Goal: Check status

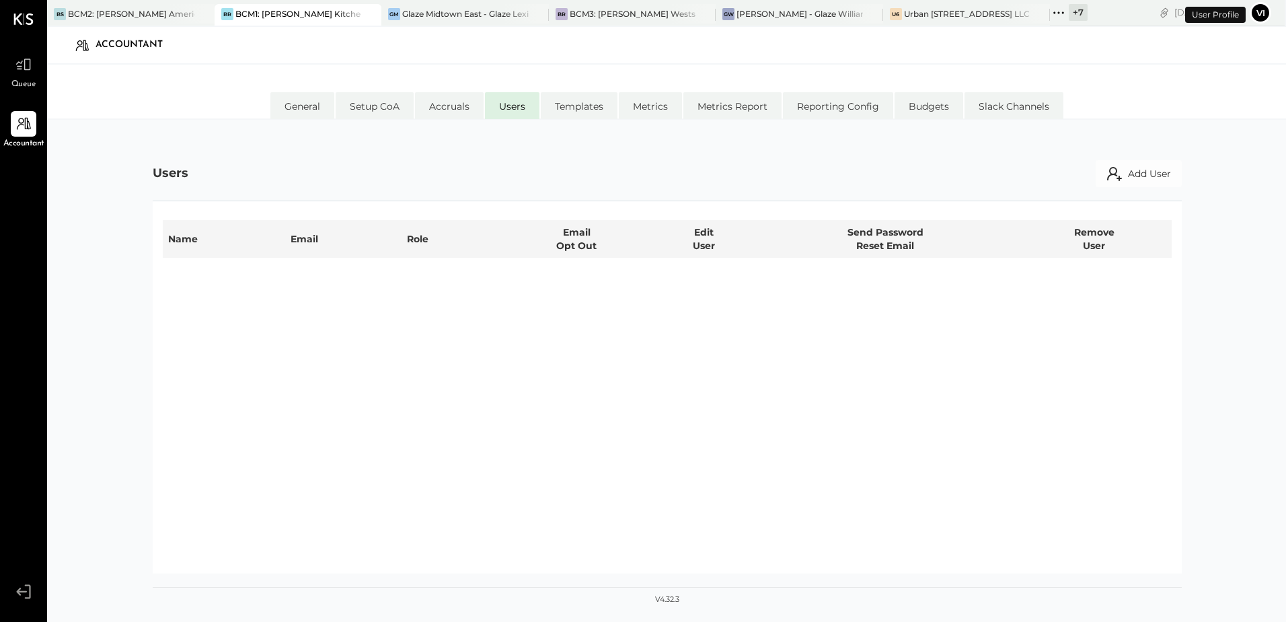
select select "**********"
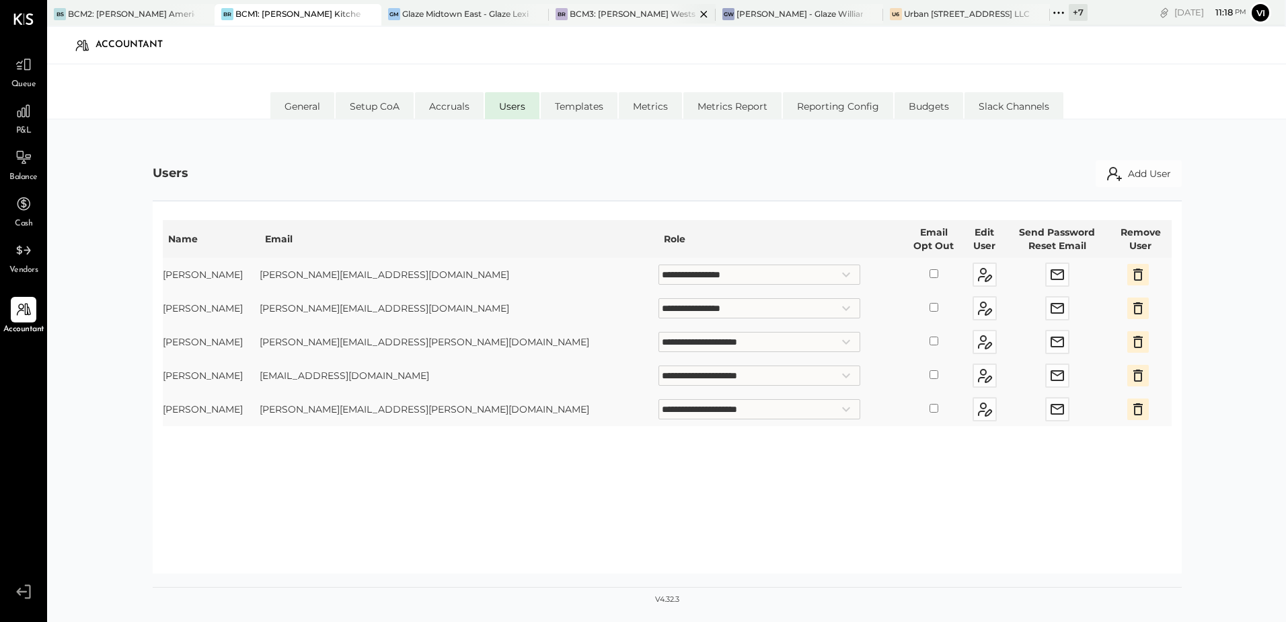
click at [616, 19] on div "BCM3: [PERSON_NAME] Westside Grill" at bounding box center [633, 13] width 126 height 11
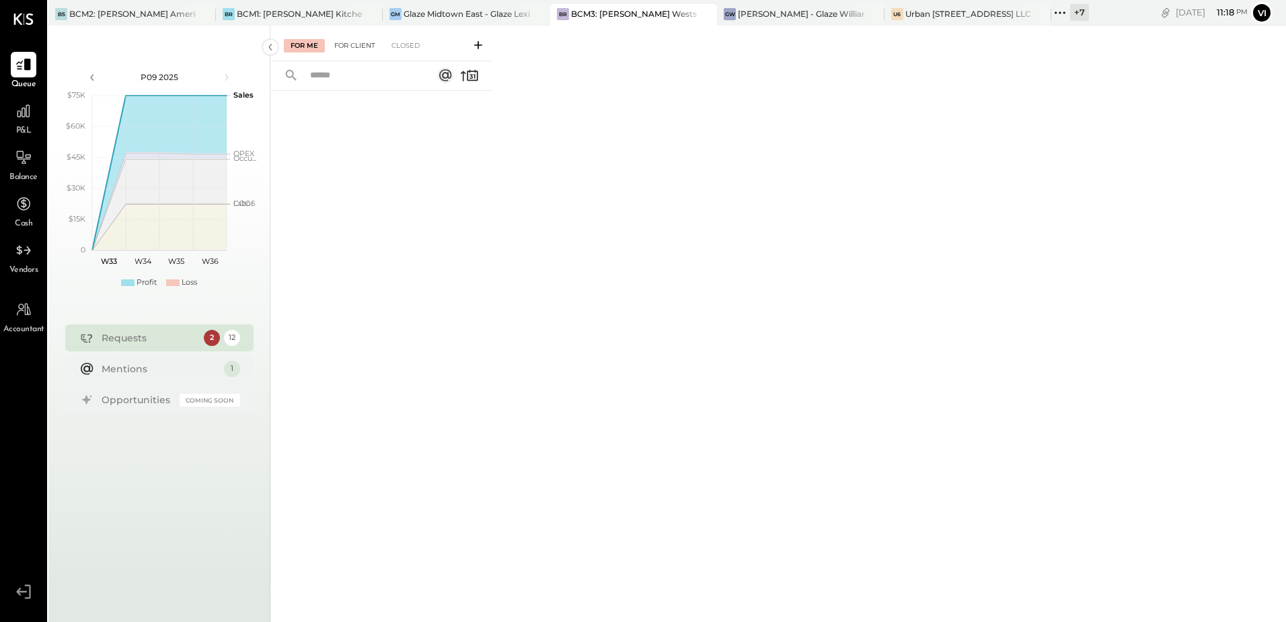
click at [363, 45] on div "For Client" at bounding box center [355, 45] width 54 height 13
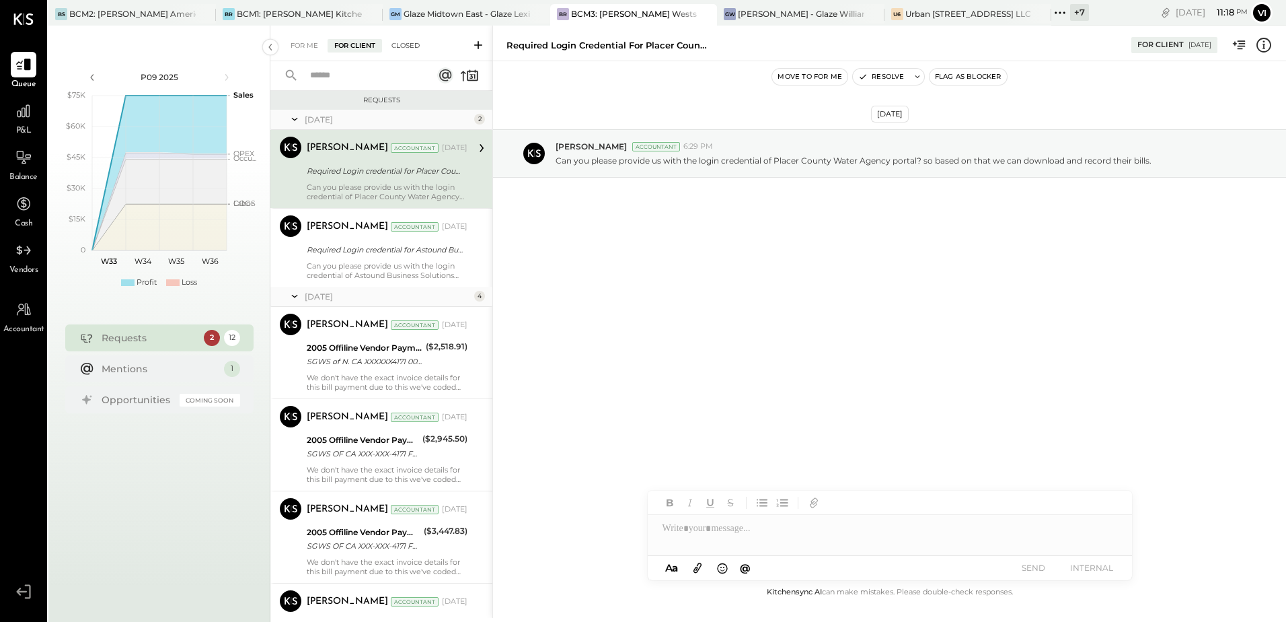
click at [400, 41] on div "Closed" at bounding box center [406, 45] width 42 height 13
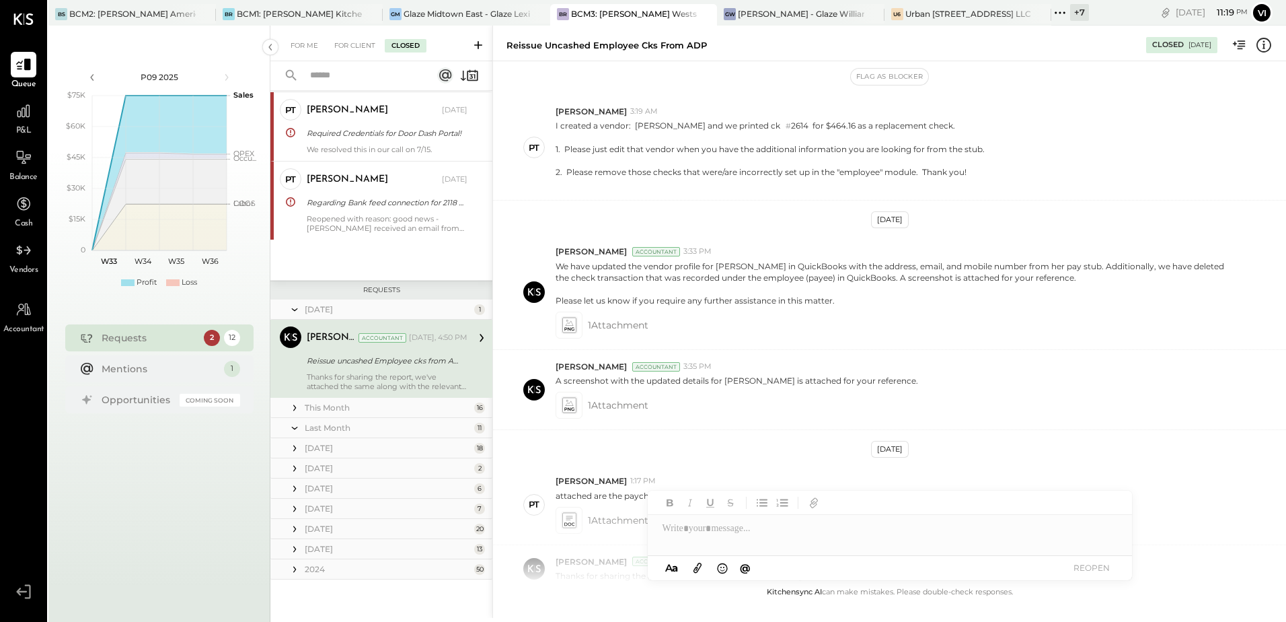
scroll to position [1049, 0]
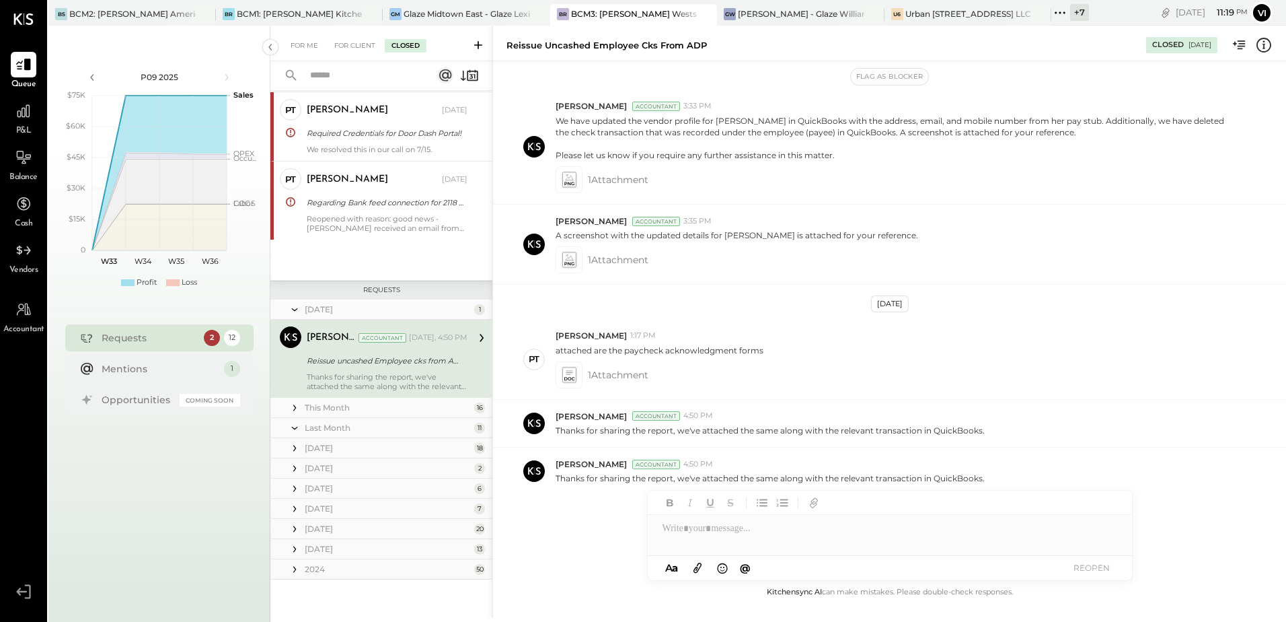
drag, startPoint x: 360, startPoint y: 40, endPoint x: 378, endPoint y: 63, distance: 29.2
click at [360, 40] on div "For Client" at bounding box center [355, 45] width 54 height 13
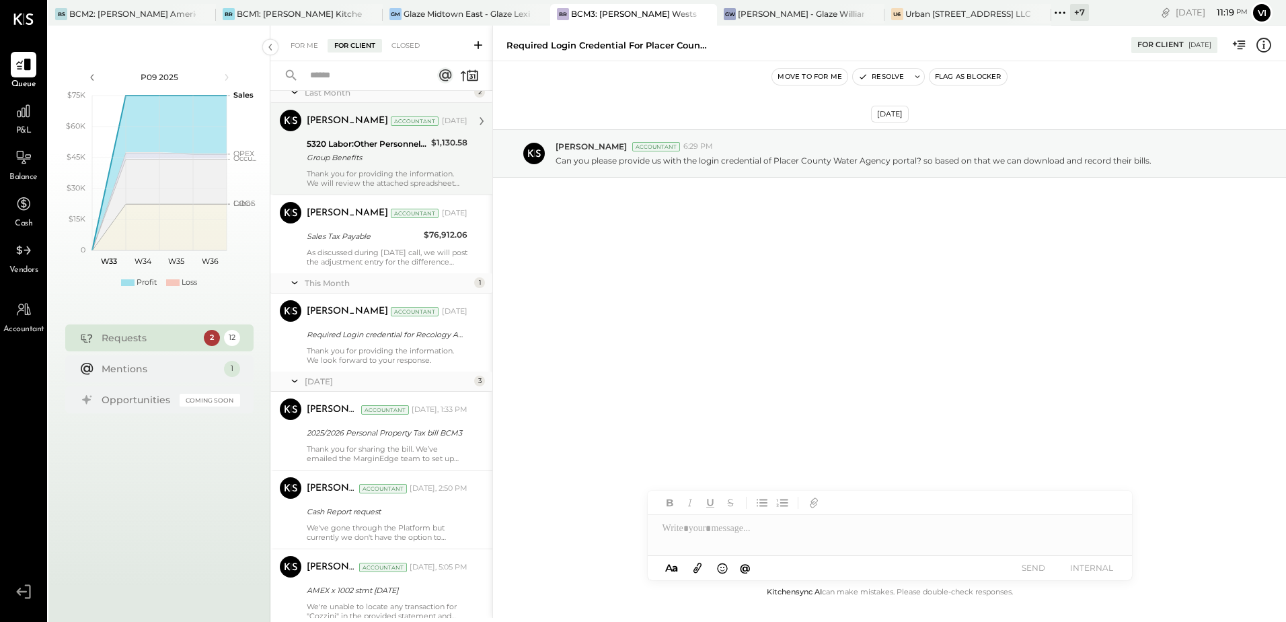
scroll to position [626, 0]
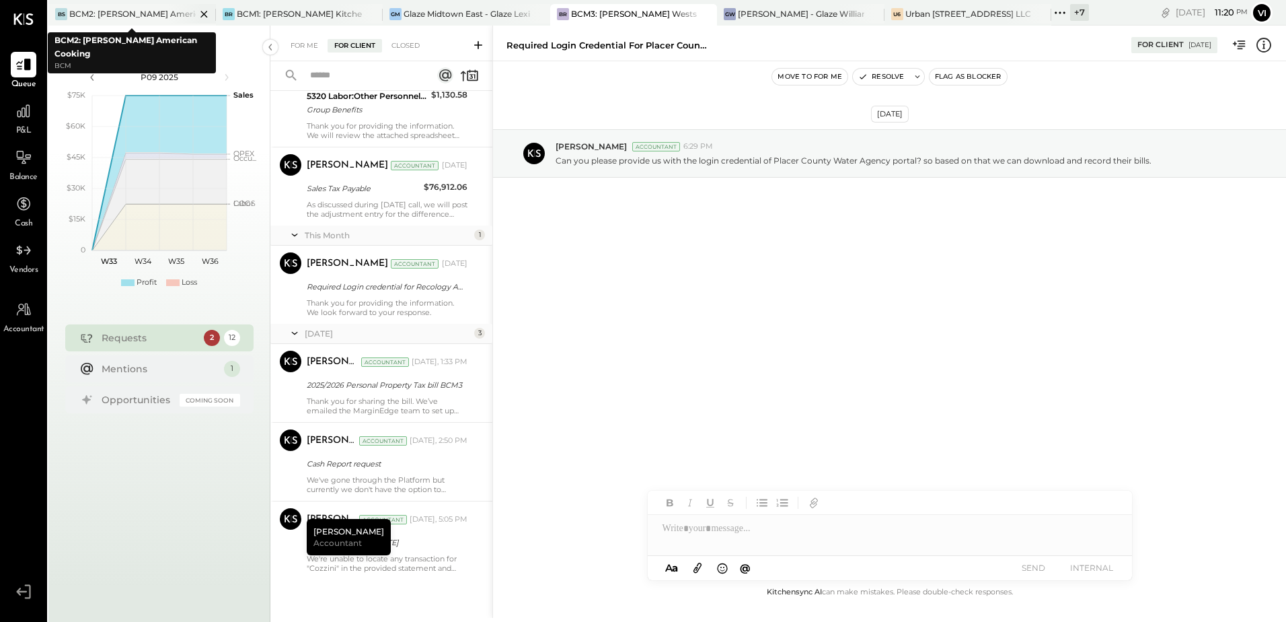
click at [164, 18] on div "BCM2: [PERSON_NAME] American Cooking" at bounding box center [132, 13] width 126 height 11
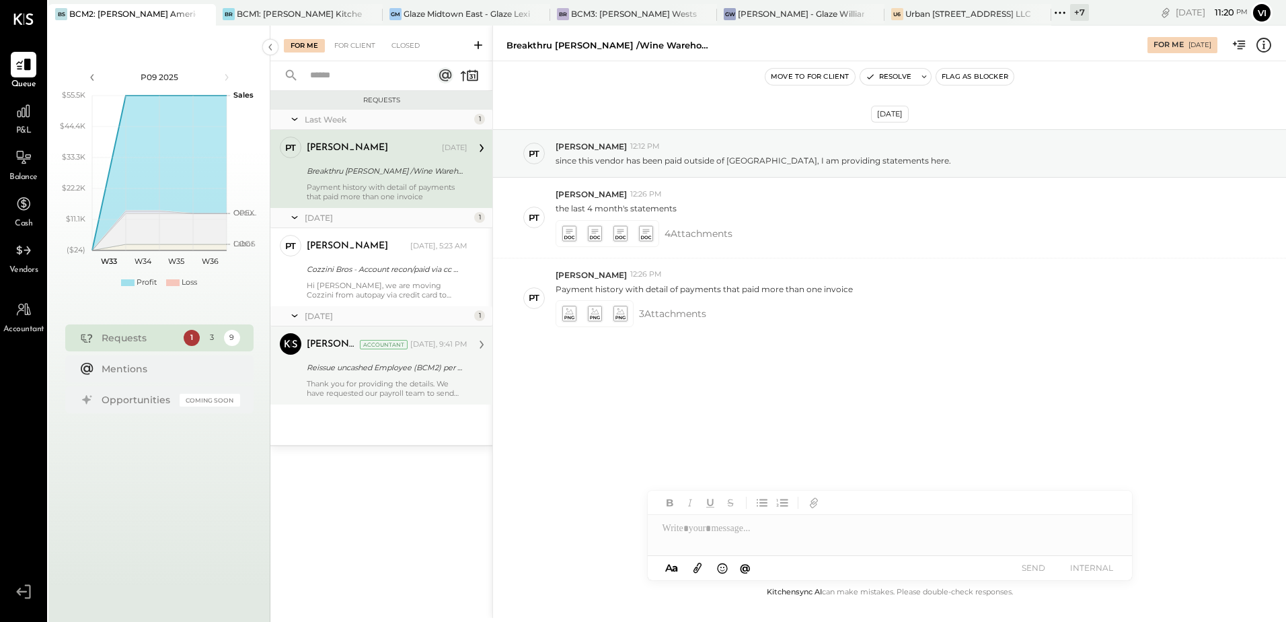
click at [408, 386] on div "Thank you for providing the details. We have requested our payroll team to send…" at bounding box center [387, 388] width 161 height 19
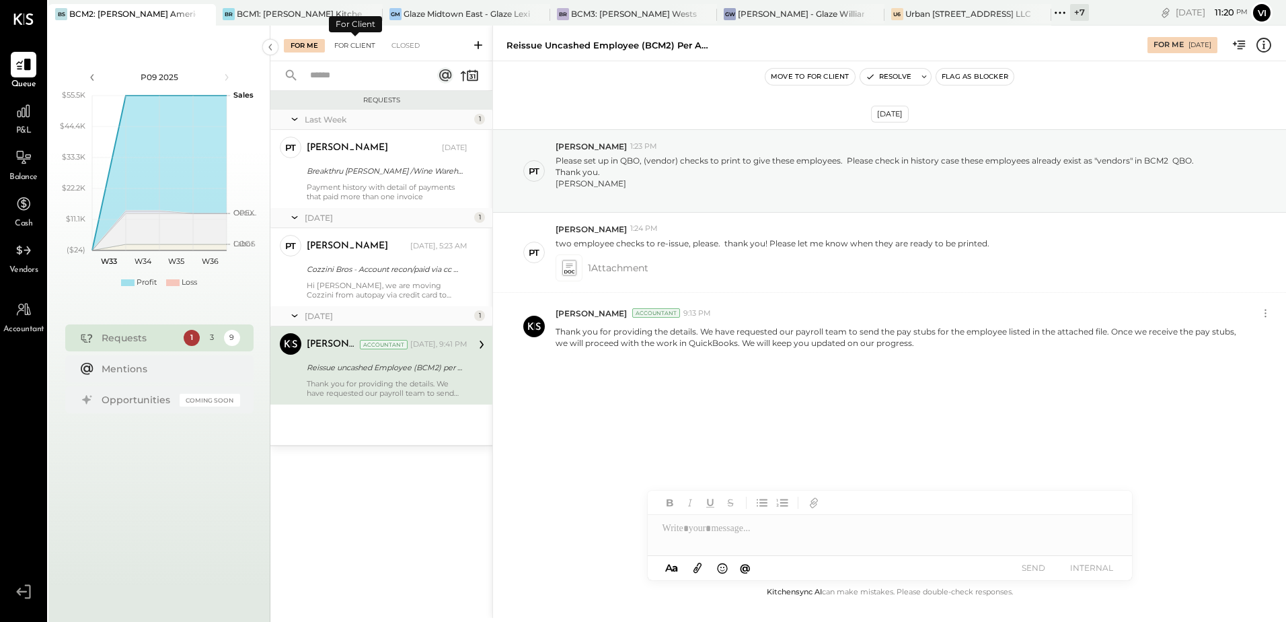
click at [348, 48] on div "For Client" at bounding box center [355, 45] width 54 height 13
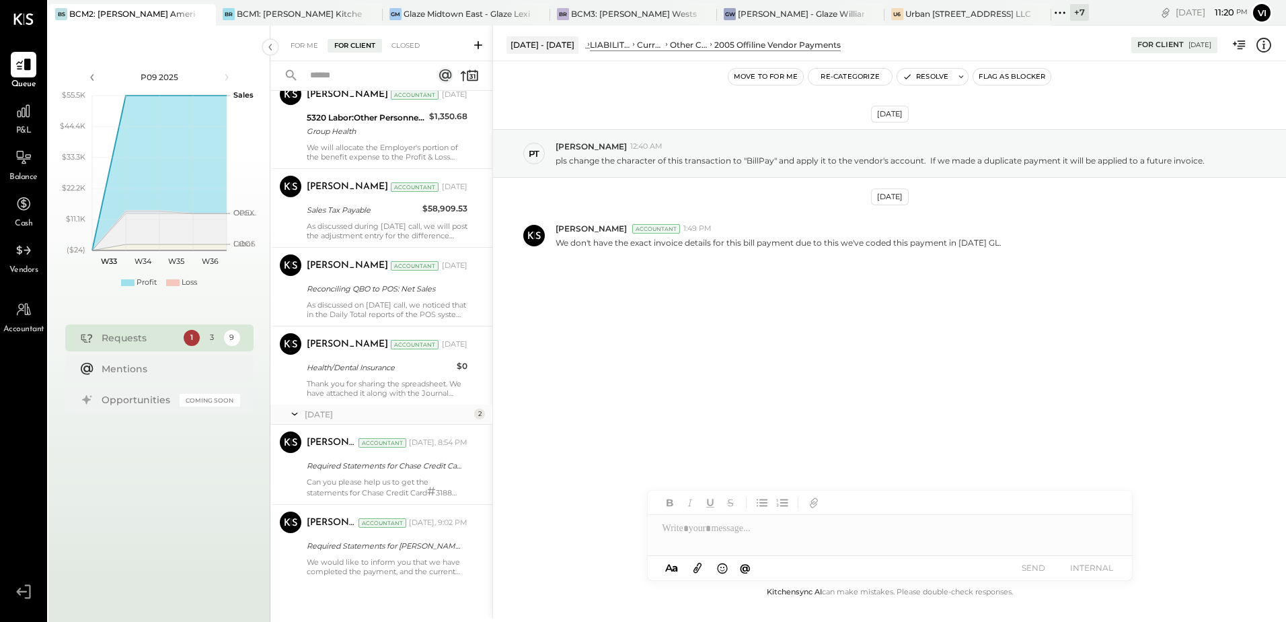
scroll to position [352, 0]
click at [410, 46] on div "Closed" at bounding box center [406, 45] width 42 height 13
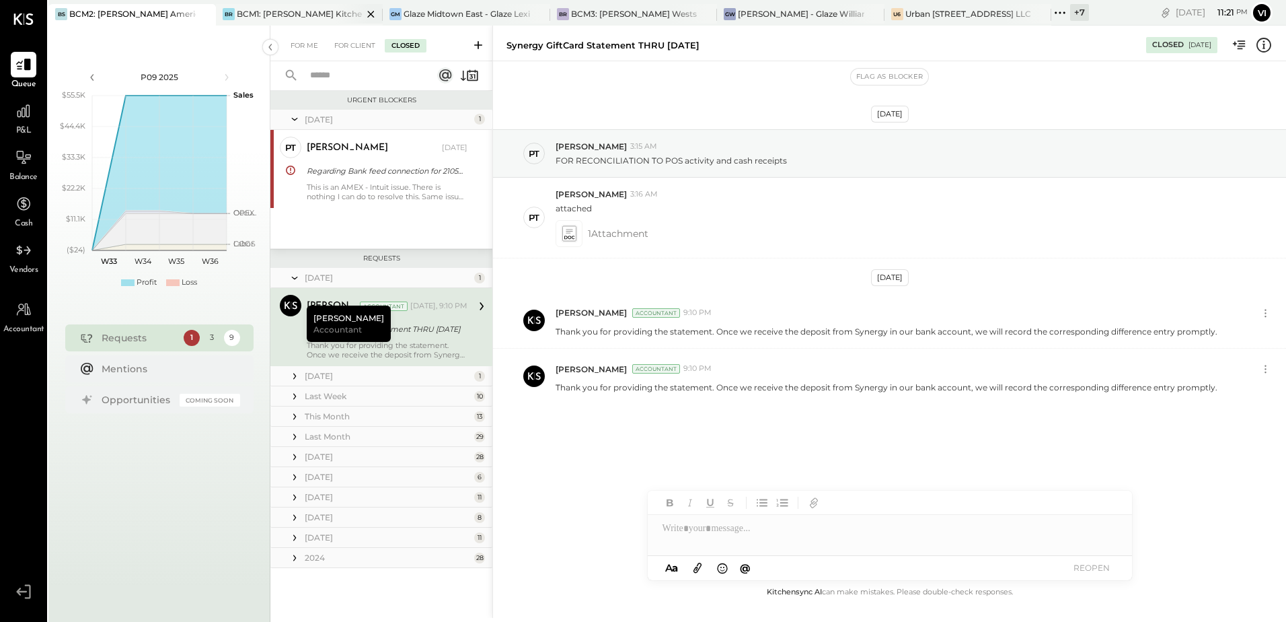
click at [291, 11] on div "BCM1: [PERSON_NAME] Kitchen Bar Market" at bounding box center [300, 13] width 126 height 11
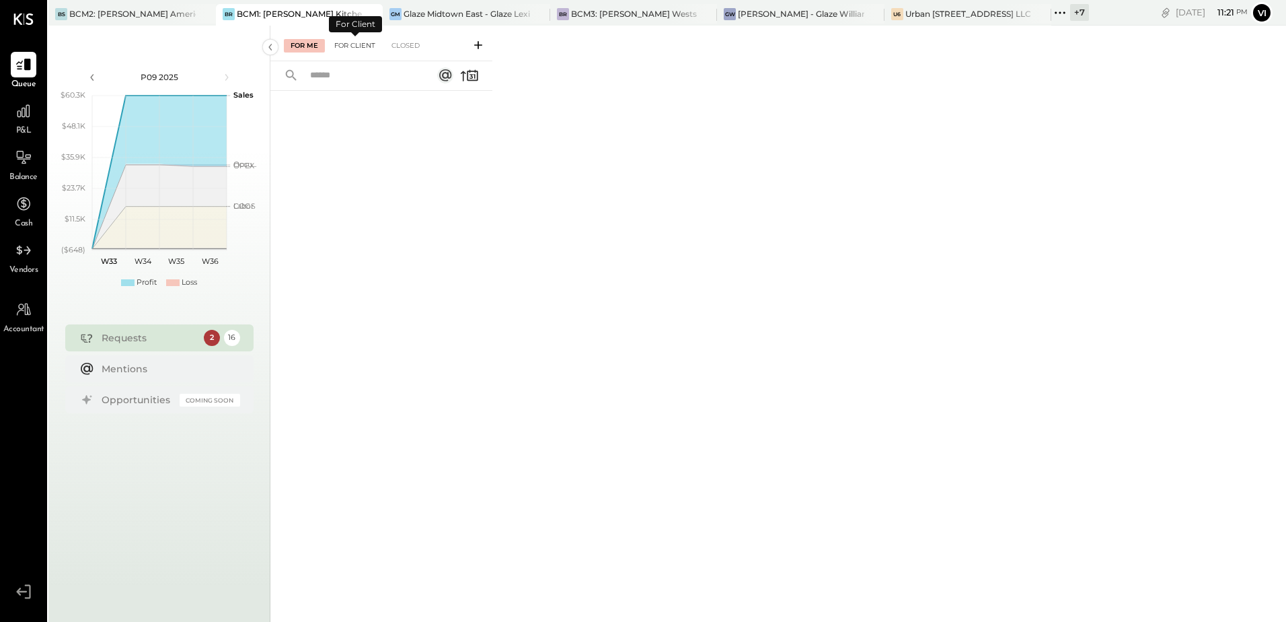
click at [369, 47] on div "For Client" at bounding box center [355, 45] width 54 height 13
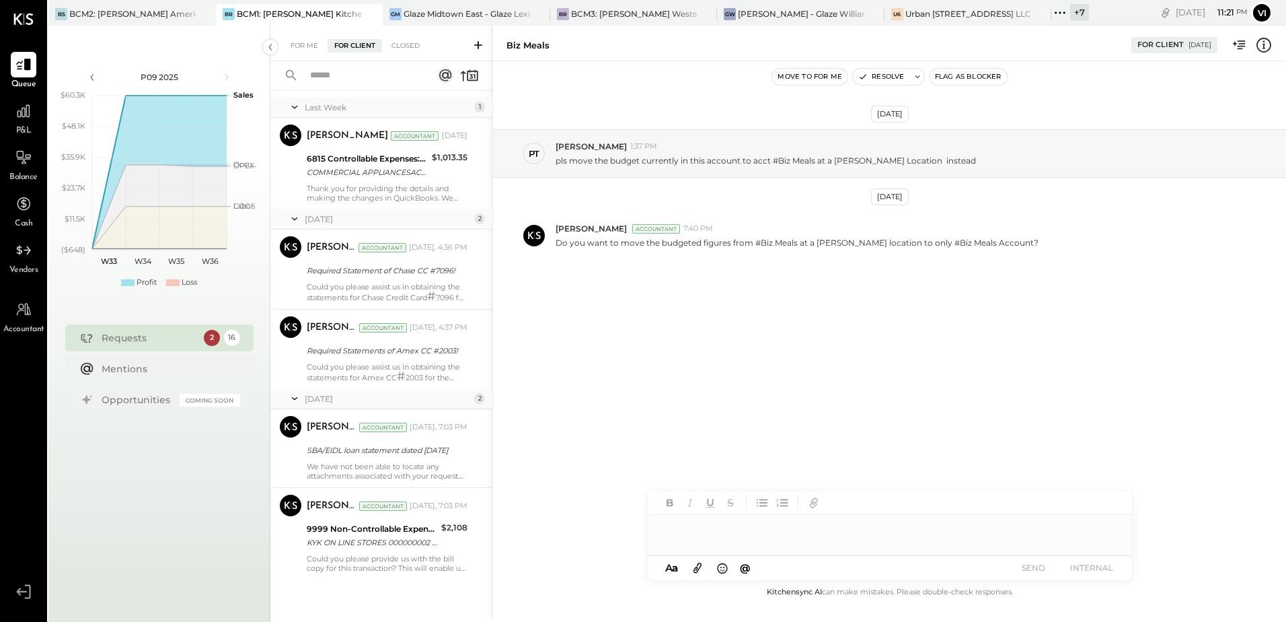
scroll to position [1037, 0]
click at [409, 52] on div "For Me For Client Closed" at bounding box center [381, 44] width 222 height 36
click at [409, 47] on div "Closed" at bounding box center [406, 45] width 42 height 13
